Goal: Transaction & Acquisition: Purchase product/service

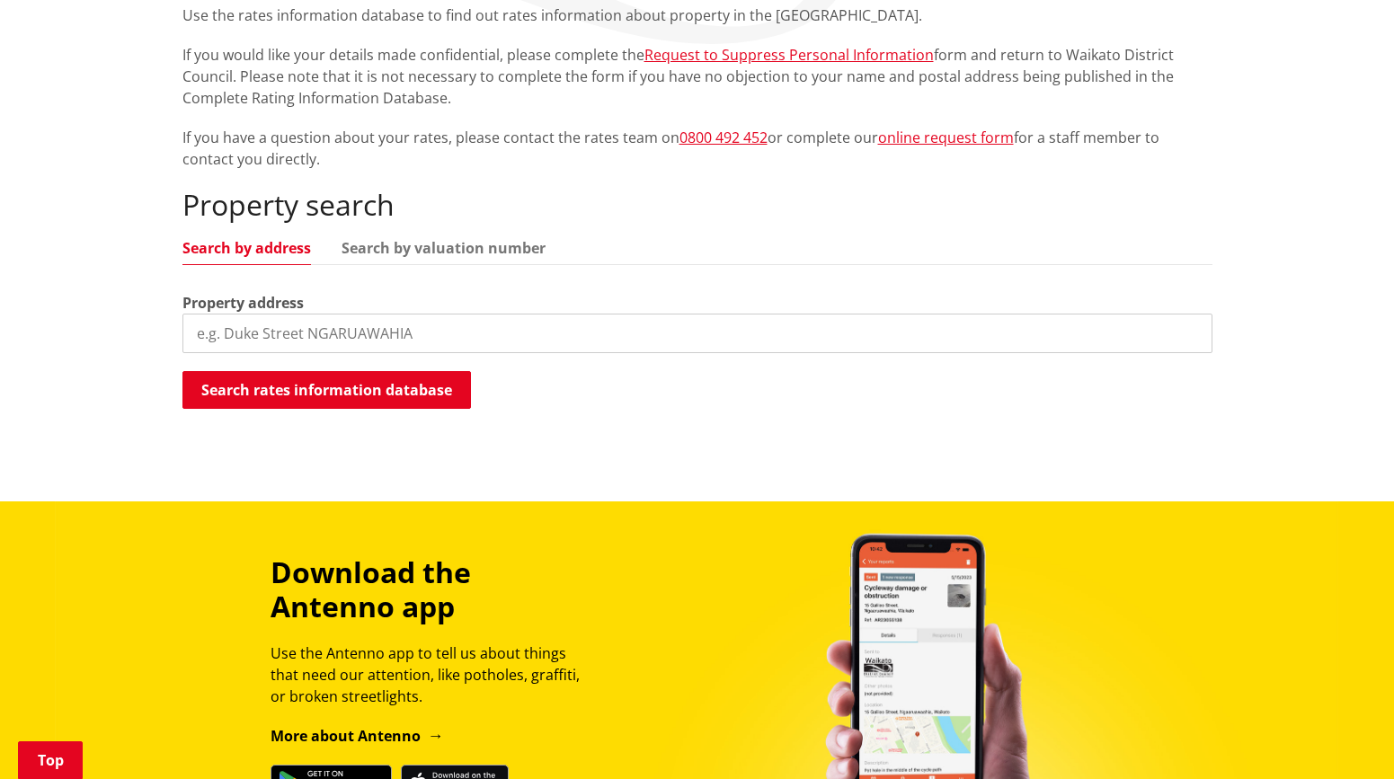
scroll to position [359, 0]
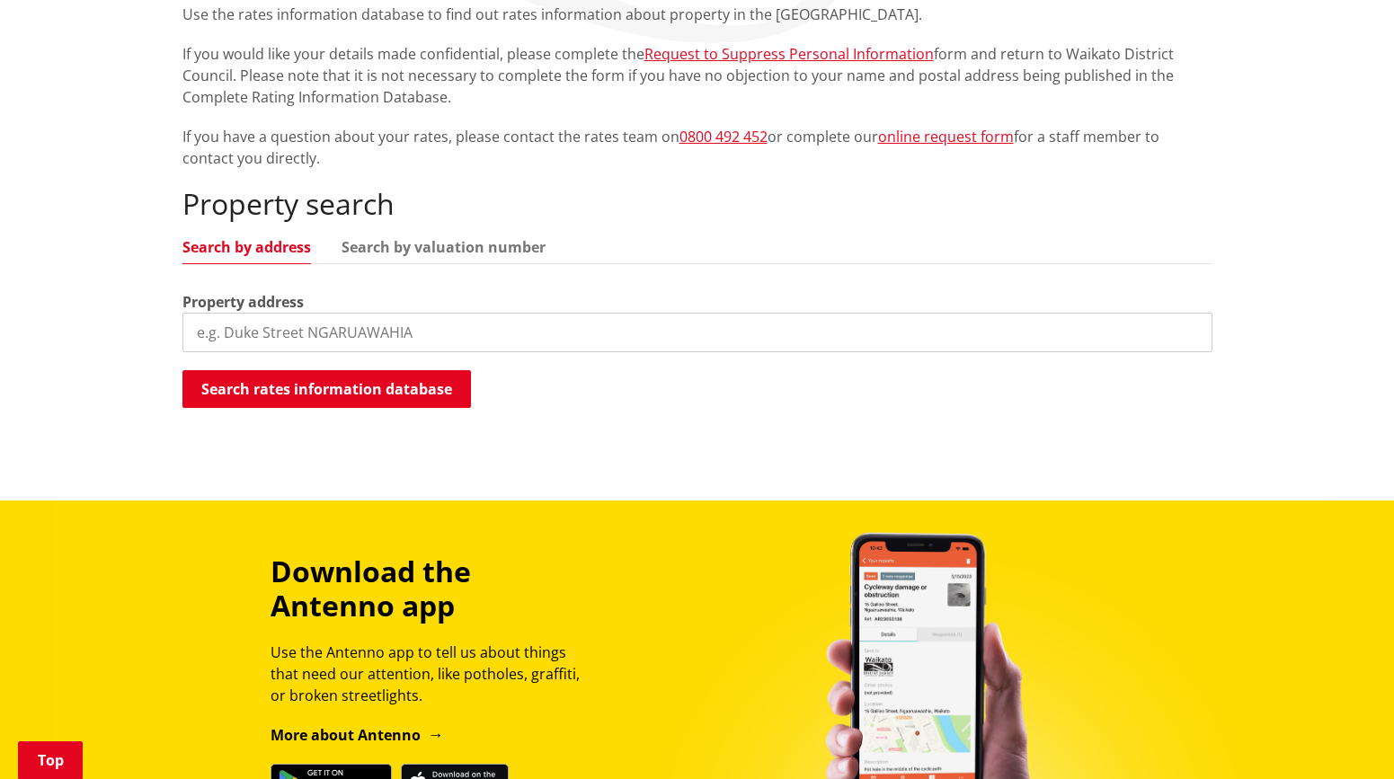
click at [279, 333] on input "search" at bounding box center [697, 333] width 1030 height 40
type input "15 hirere street"
click at [298, 386] on button "Search rates information database" at bounding box center [326, 389] width 288 height 38
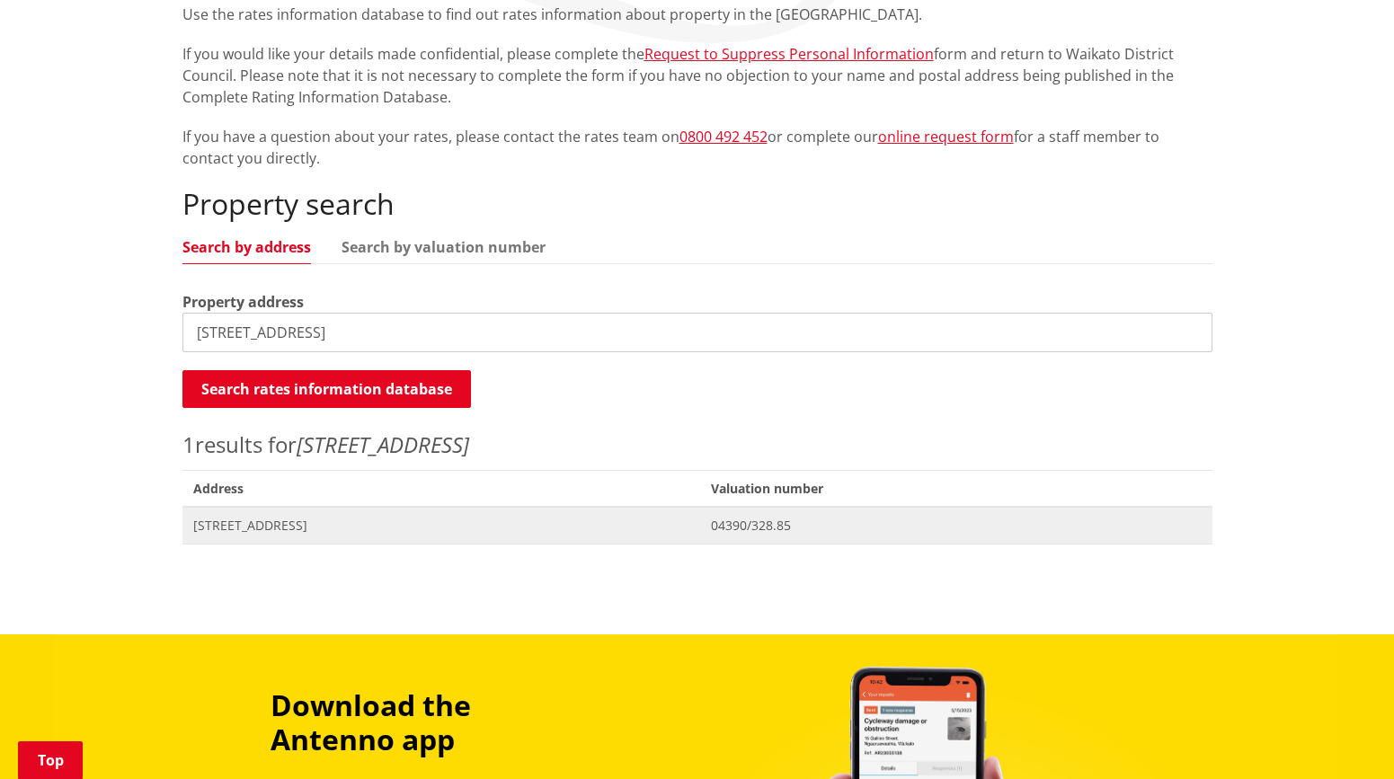
click at [854, 528] on span "04390/328.85" at bounding box center [956, 526] width 490 height 18
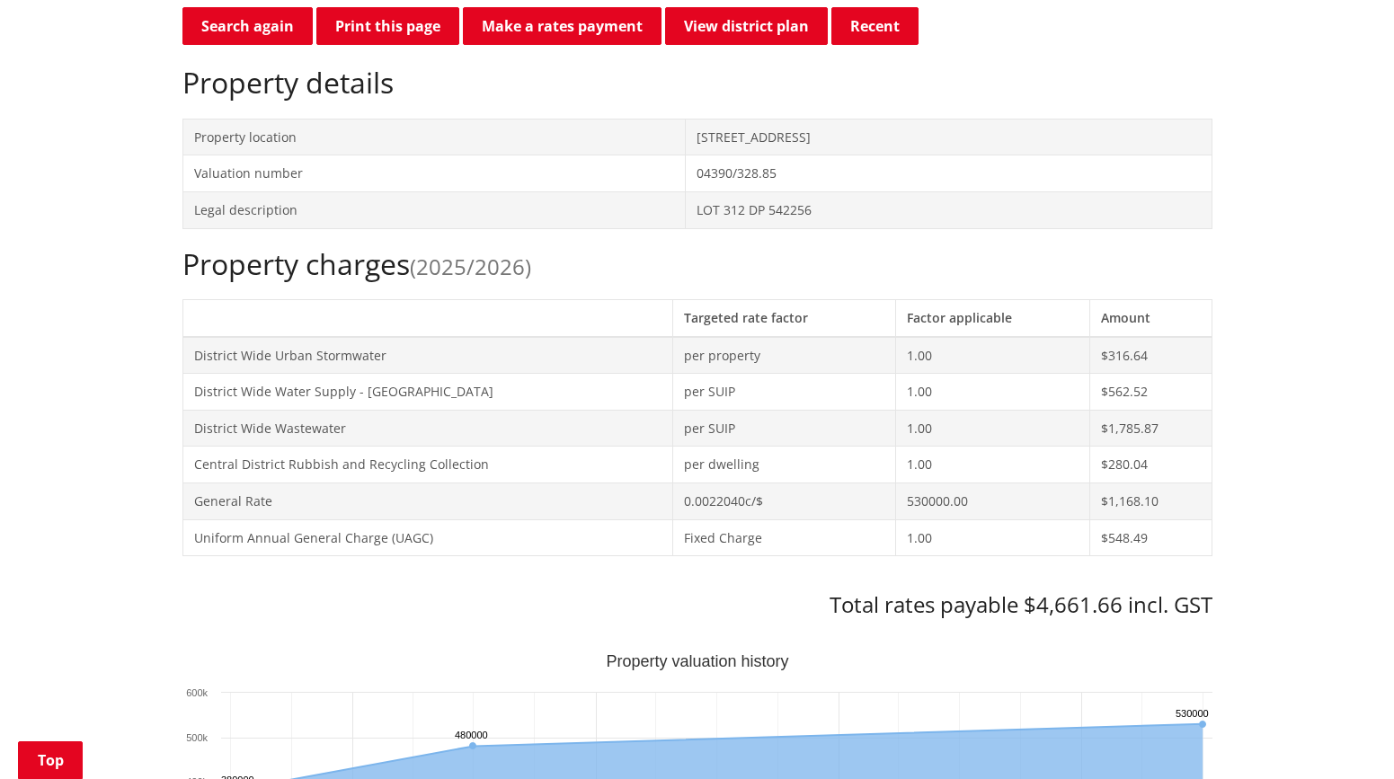
scroll to position [809, 0]
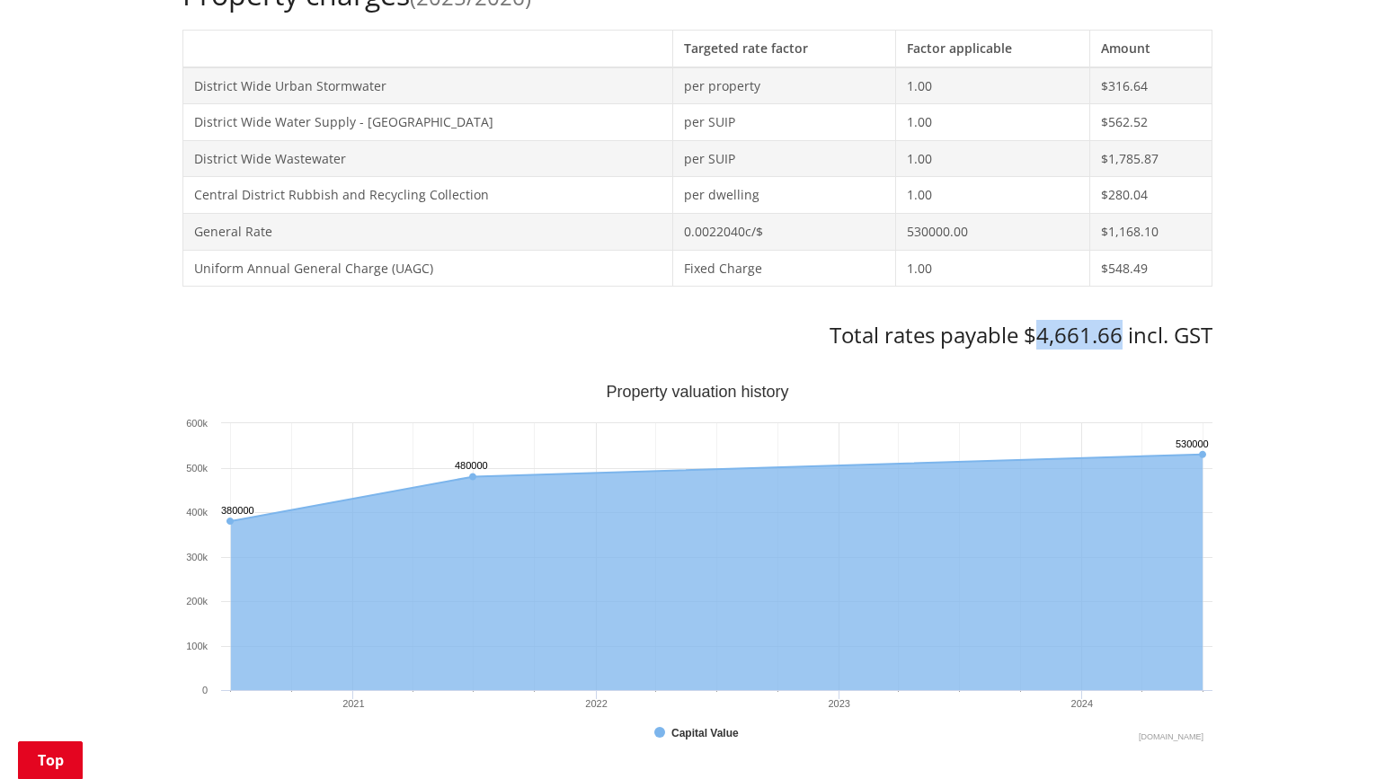
drag, startPoint x: 1120, startPoint y: 334, endPoint x: 1037, endPoint y: 334, distance: 82.7
click at [1037, 334] on h3 "Total rates payable $4,661.66 incl. GST" at bounding box center [697, 336] width 1030 height 26
copy h3 "4,661.66"
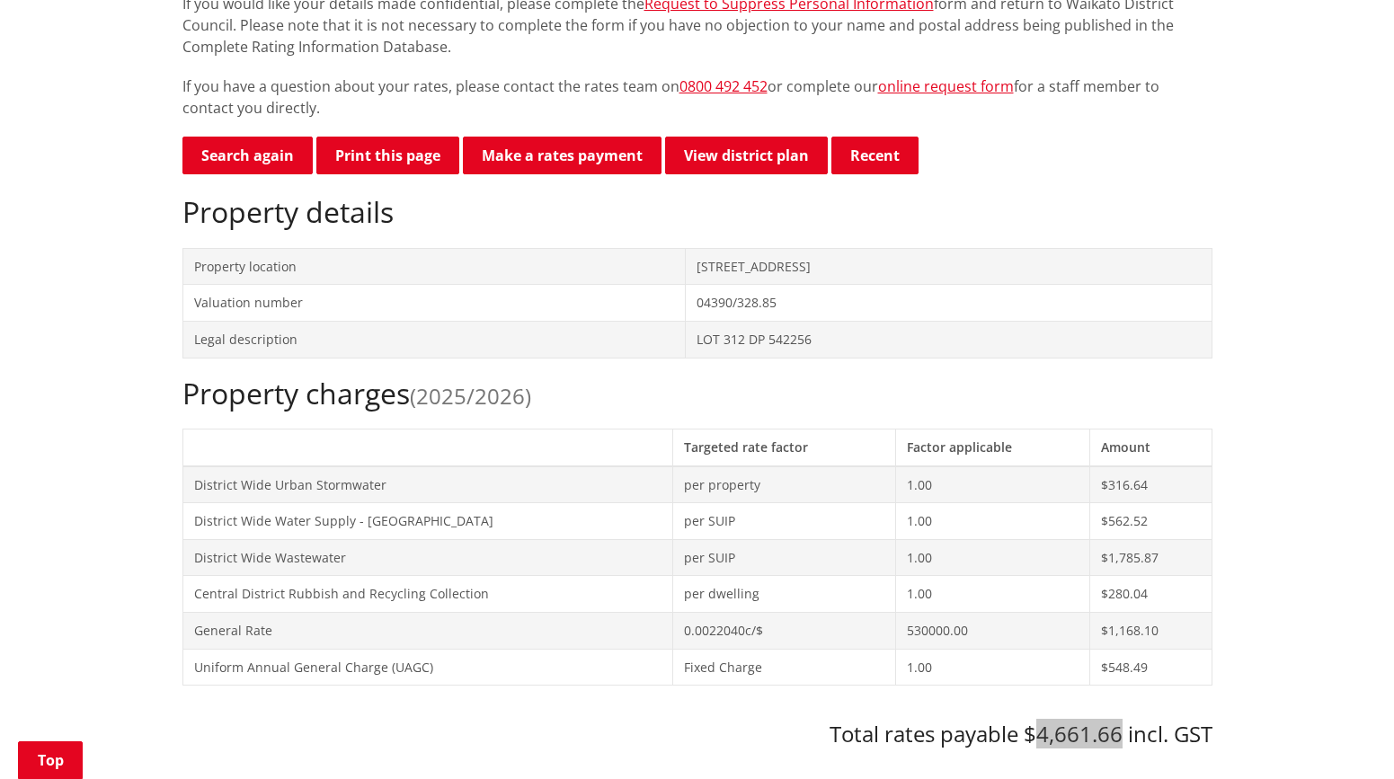
scroll to position [359, 0]
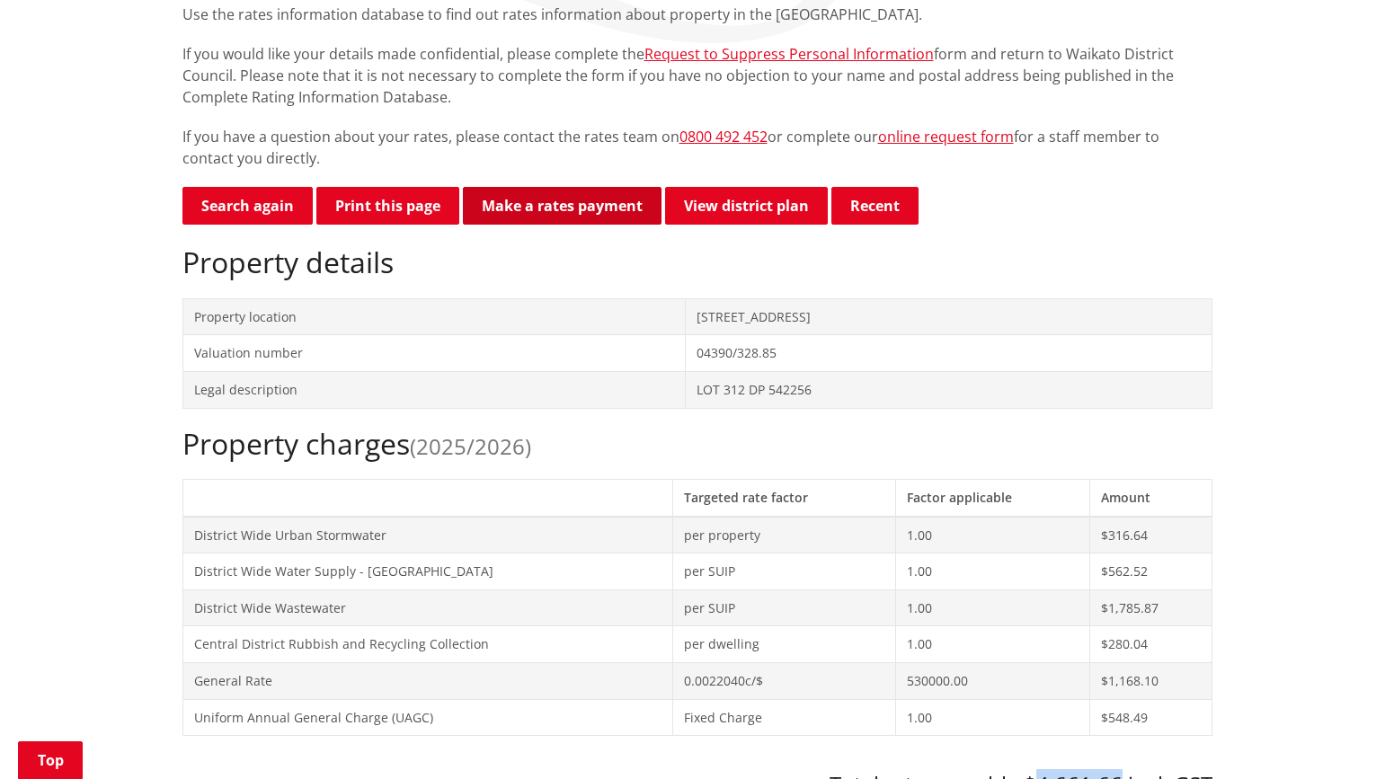
click at [586, 208] on link "Make a rates payment" at bounding box center [562, 206] width 199 height 38
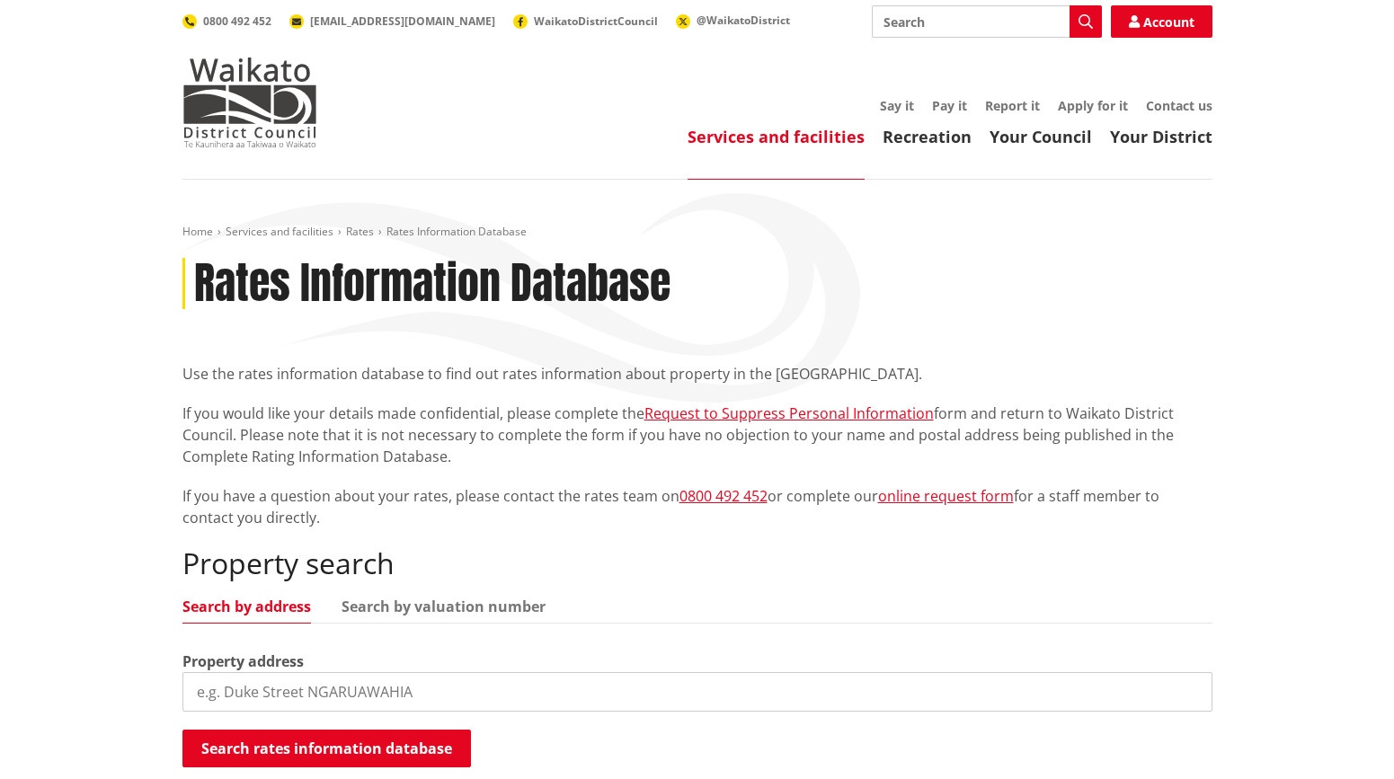
scroll to position [359, 0]
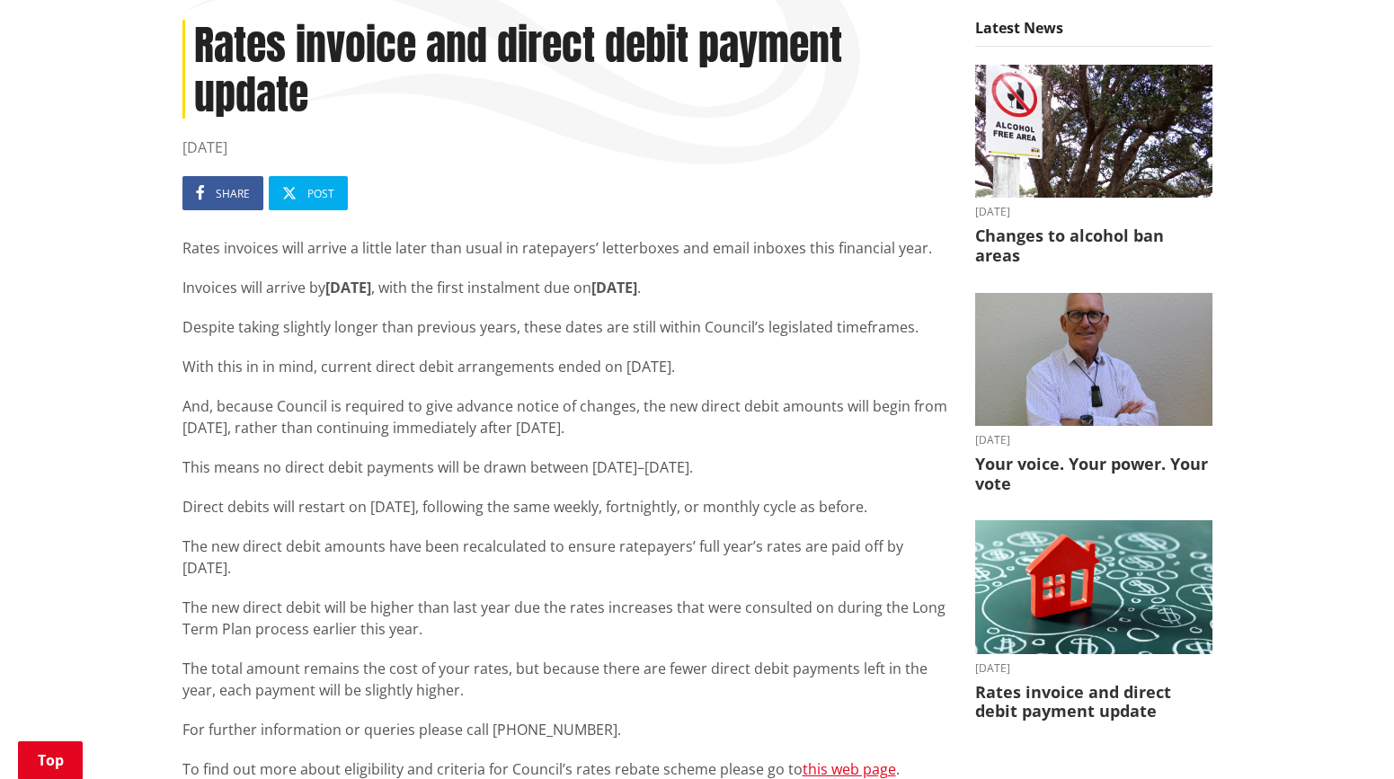
scroll to position [270, 0]
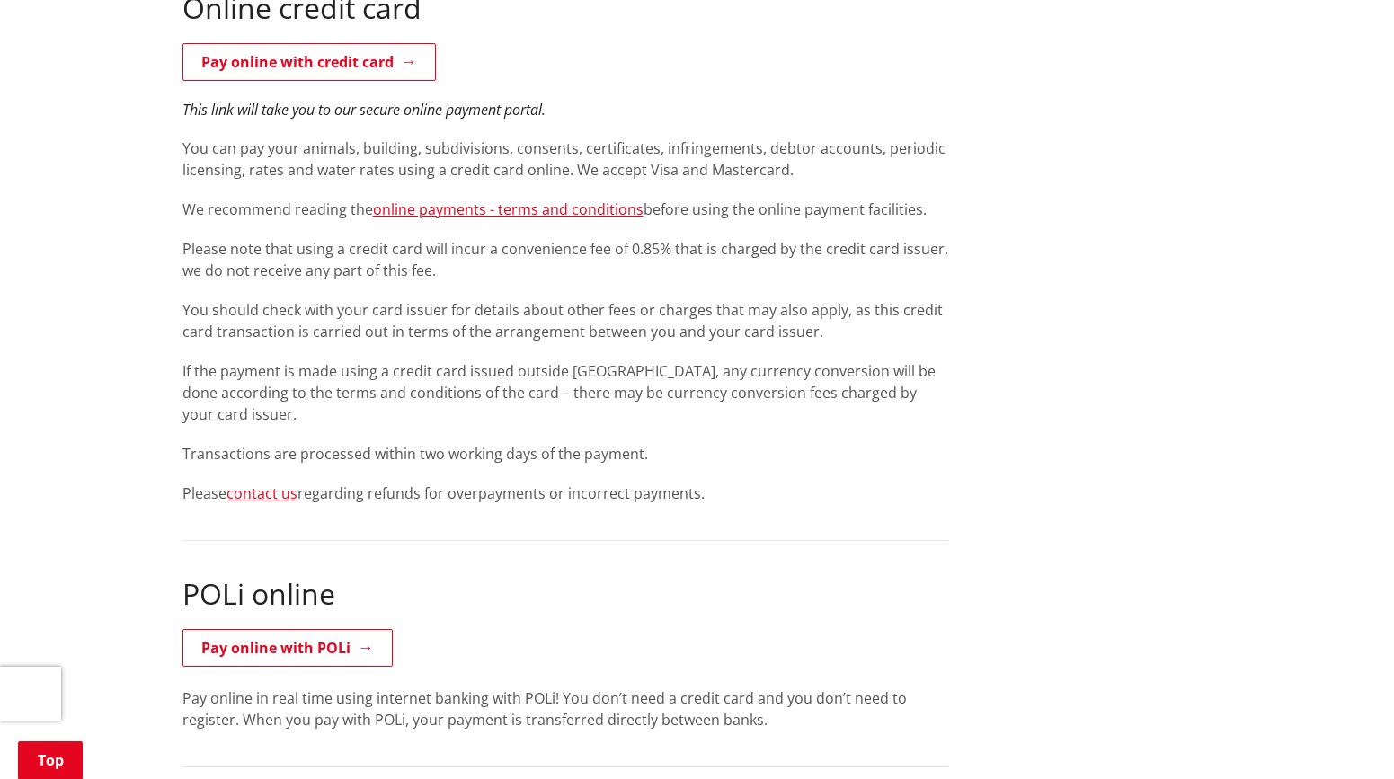
scroll to position [1746, 0]
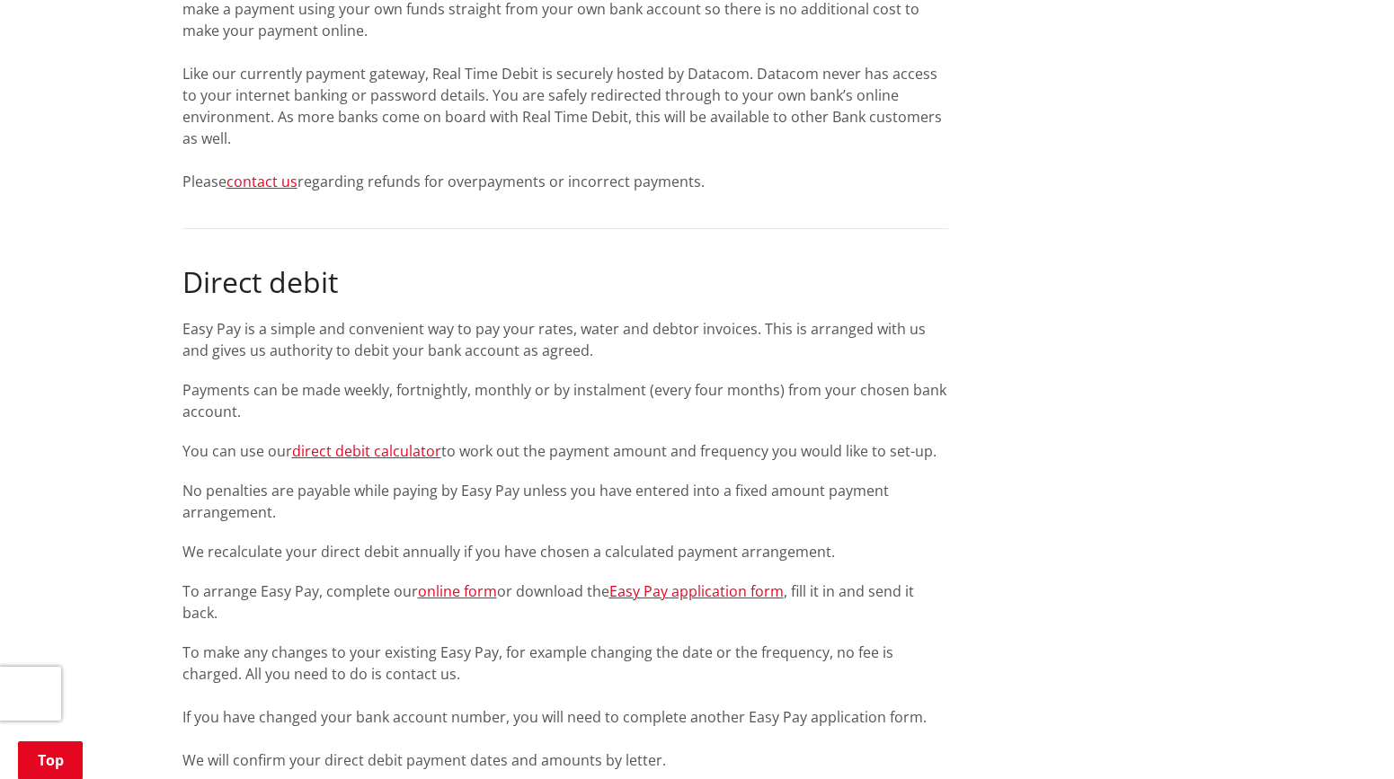
click at [509, 437] on div "You can pay your Council invoices by: Online credit card POLi online Real time …" at bounding box center [565, 589] width 766 height 3597
